Goal: Task Accomplishment & Management: Use online tool/utility

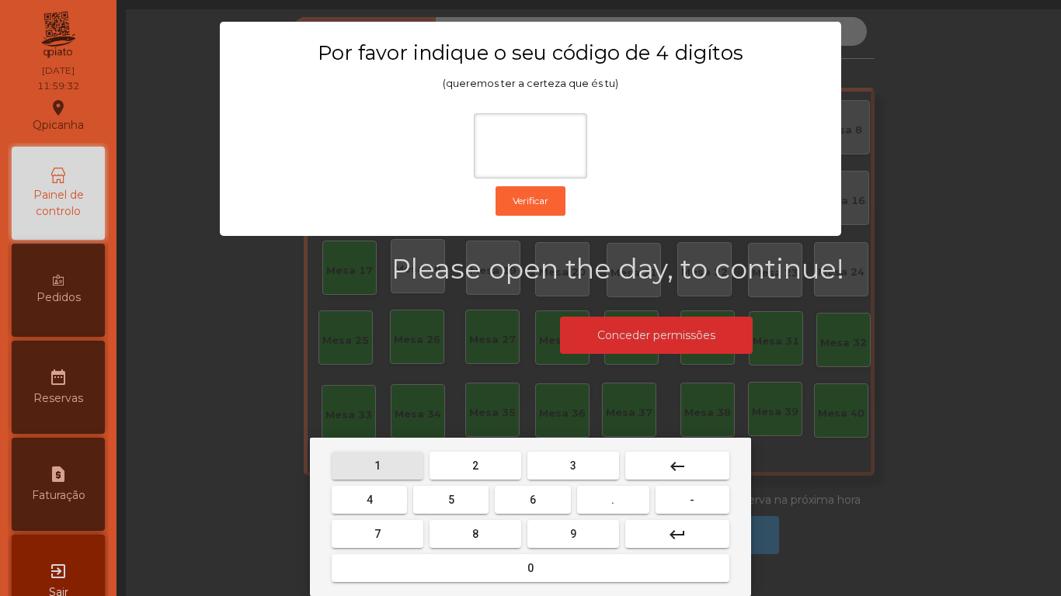
click at [377, 465] on span "1" at bounding box center [377, 466] width 6 height 12
click at [574, 530] on span "9" at bounding box center [573, 534] width 6 height 12
click at [369, 499] on span "4" at bounding box center [370, 500] width 6 height 12
click at [530, 578] on button "0" at bounding box center [531, 568] width 398 height 28
type input "****"
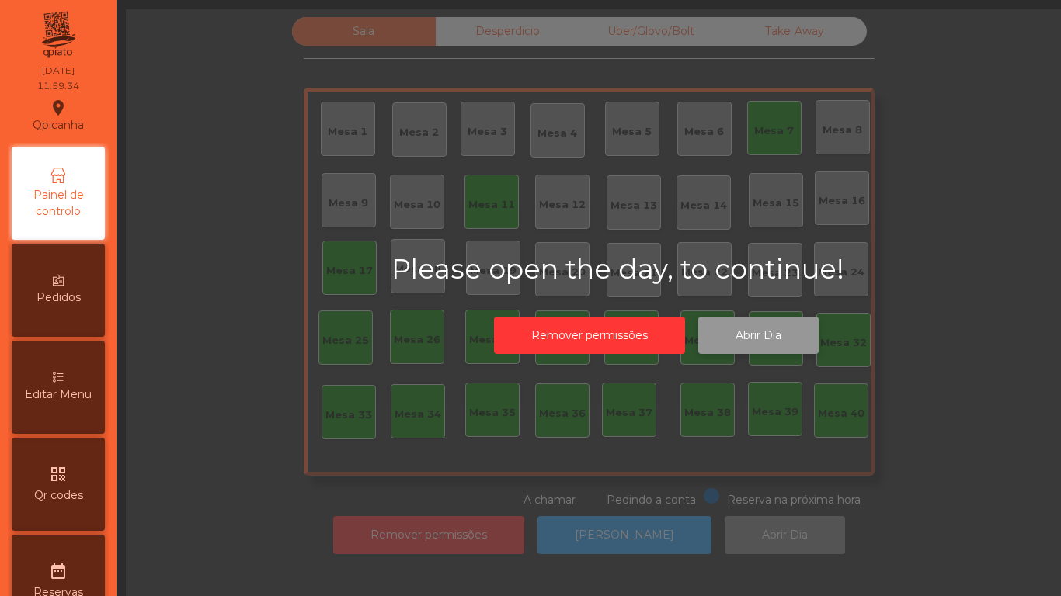
click at [753, 338] on button "Abrir Dia" at bounding box center [758, 336] width 120 height 38
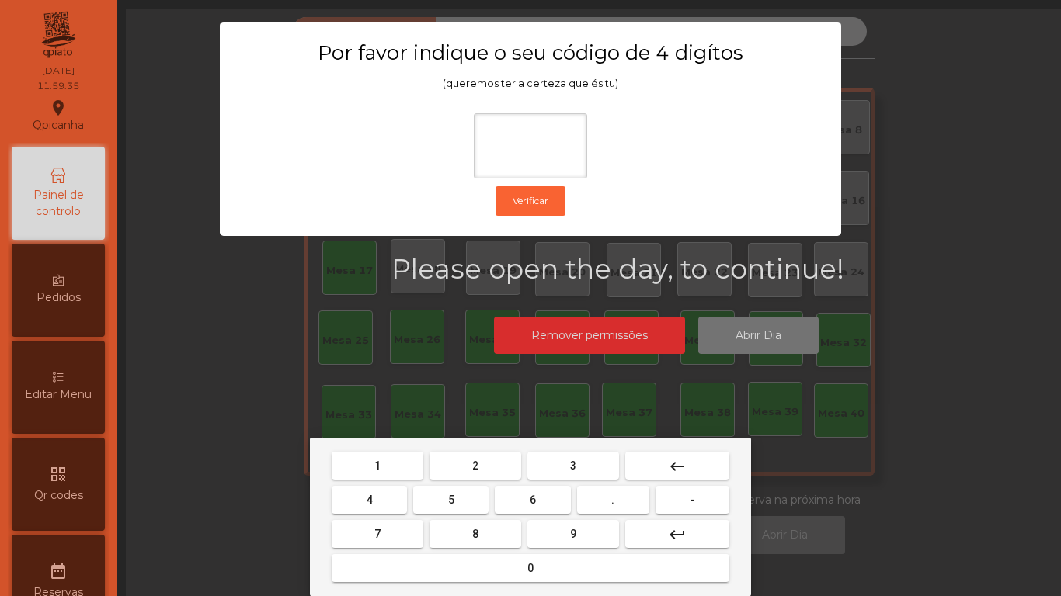
click at [377, 464] on span "1" at bounding box center [377, 466] width 6 height 12
click at [573, 534] on span "9" at bounding box center [573, 534] width 6 height 12
click at [377, 492] on button "4" at bounding box center [369, 500] width 75 height 28
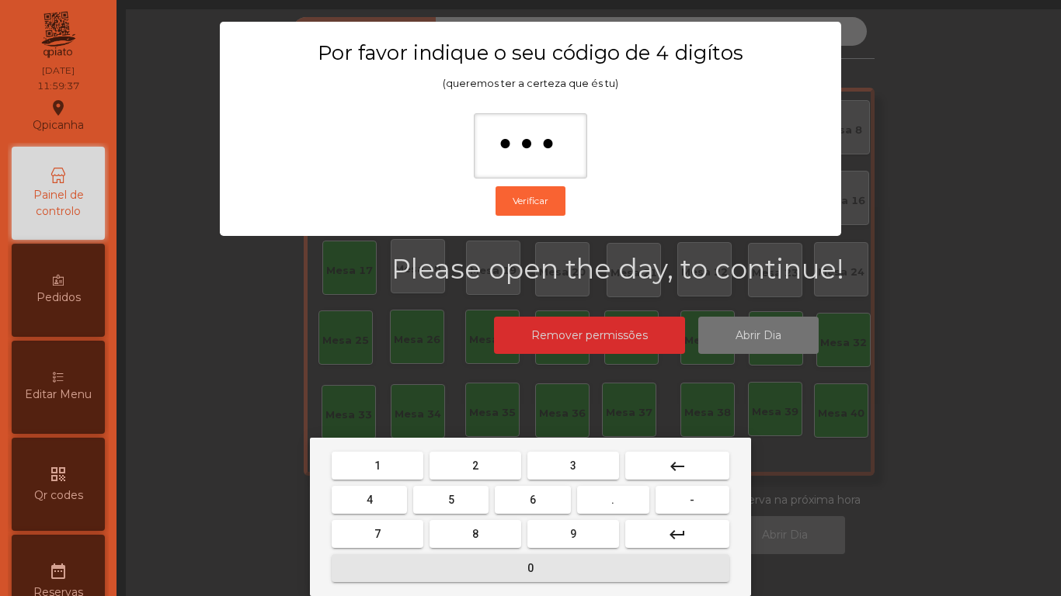
click at [530, 567] on span "0" at bounding box center [530, 568] width 6 height 12
type input "****"
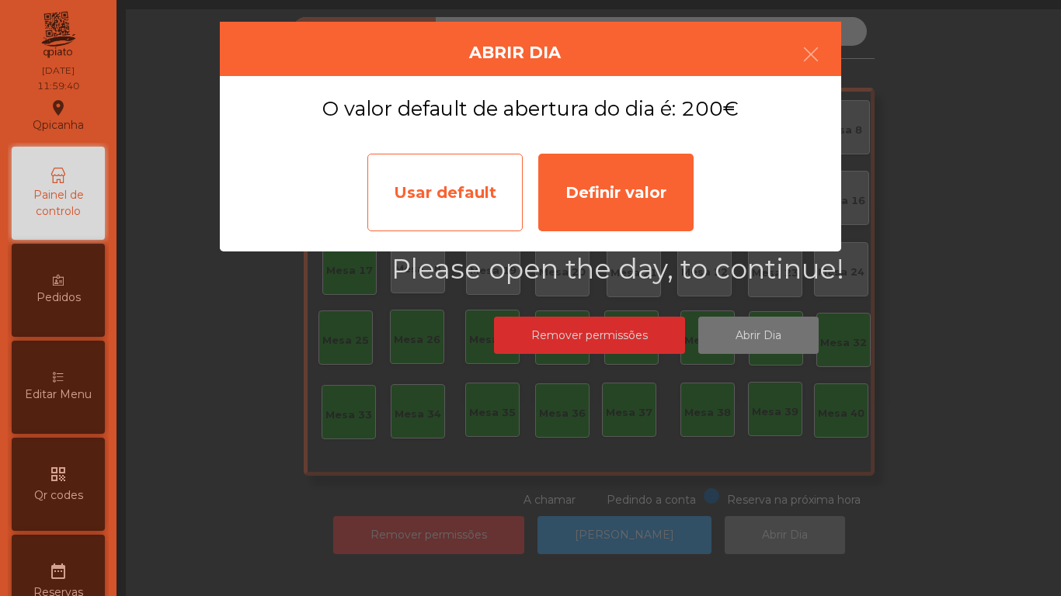
click at [454, 193] on div "Usar default" at bounding box center [444, 193] width 155 height 78
